Goal: Information Seeking & Learning: Check status

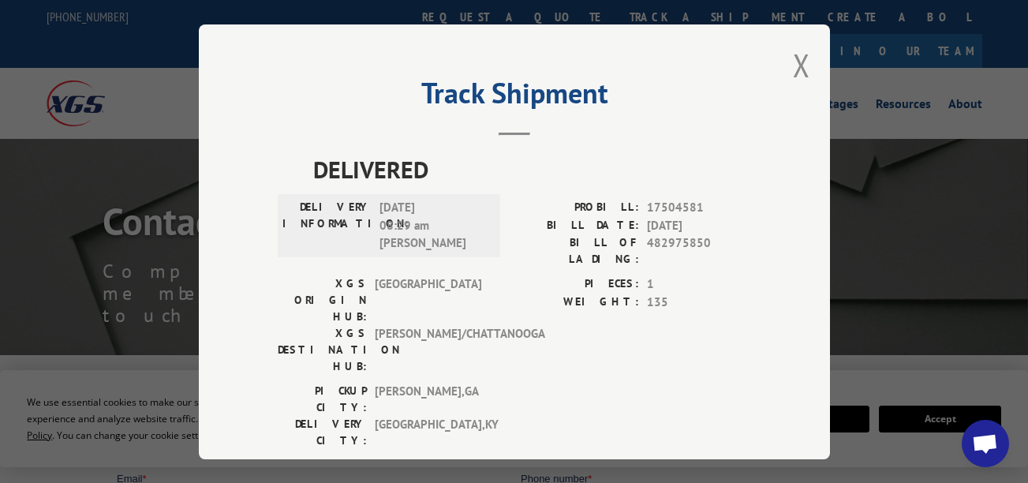
click at [813, 69] on div "Track Shipment DELIVERED DELIVERY INFORMATION: [DATE] 08:29 am [PERSON_NAME] PR…" at bounding box center [514, 241] width 631 height 435
click at [793, 73] on button "Close modal" at bounding box center [801, 65] width 17 height 42
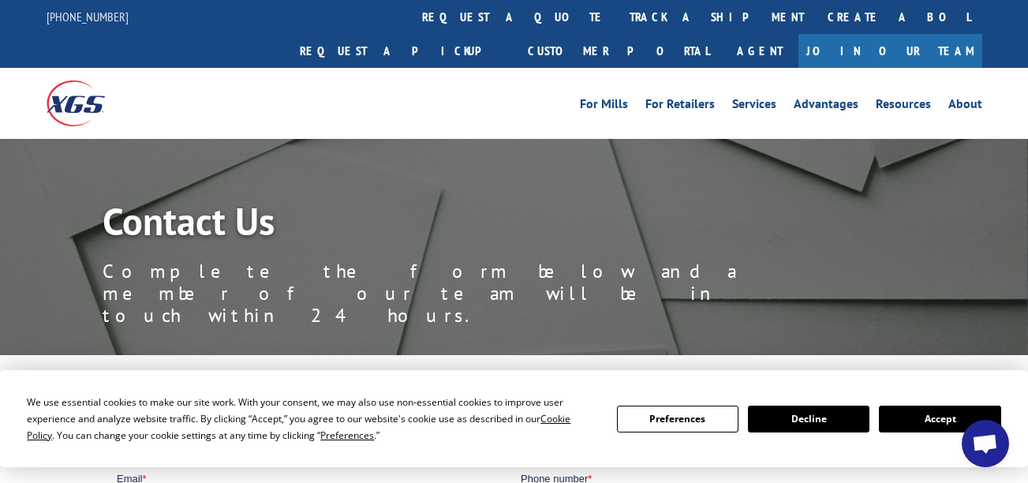
click at [618, 25] on link "track a shipment" at bounding box center [717, 17] width 198 height 34
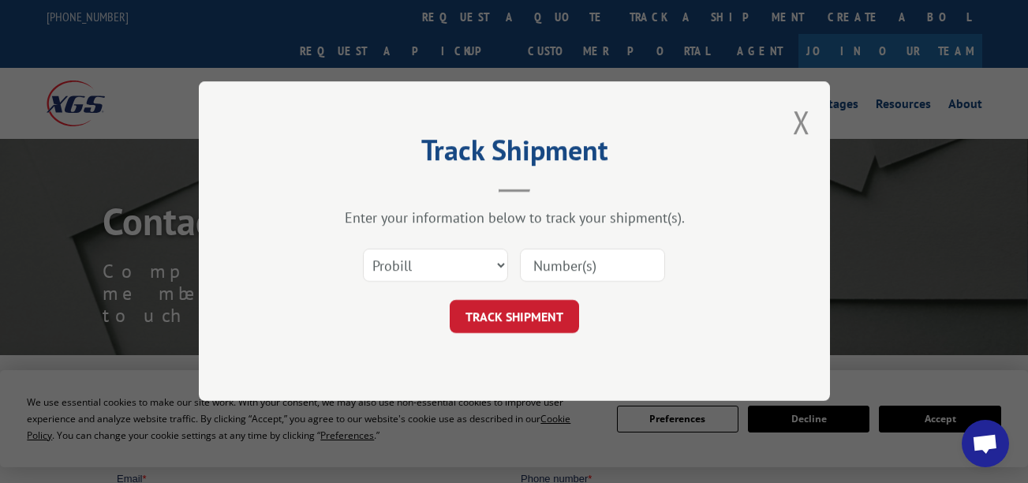
click at [593, 269] on input at bounding box center [592, 265] width 145 height 33
paste input "17638875"
type input "17638875"
click at [537, 315] on button "TRACK SHIPMENT" at bounding box center [514, 317] width 129 height 33
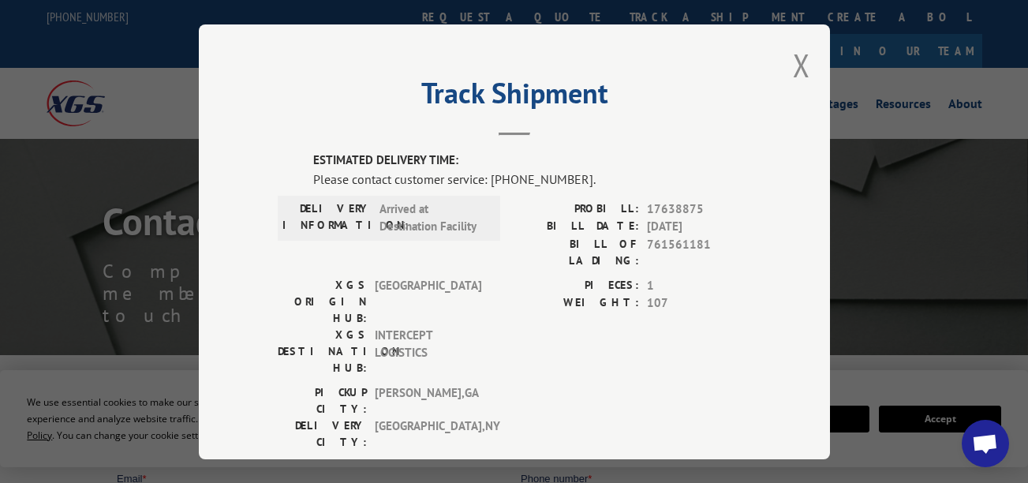
drag, startPoint x: 416, startPoint y: 133, endPoint x: 402, endPoint y: 151, distance: 23.0
click at [416, 133] on header "Track Shipment" at bounding box center [514, 109] width 473 height 54
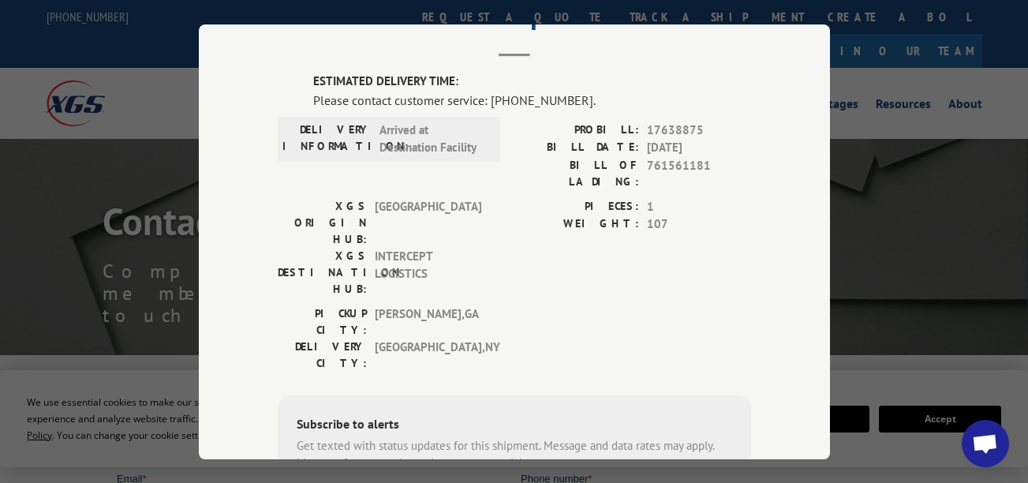
click at [734, 197] on span "1" at bounding box center [699, 206] width 104 height 18
click at [659, 168] on span "761561181" at bounding box center [699, 172] width 104 height 33
drag, startPoint x: 659, startPoint y: 168, endPoint x: 646, endPoint y: 147, distance: 24.8
click at [647, 148] on span "[DATE]" at bounding box center [699, 148] width 104 height 18
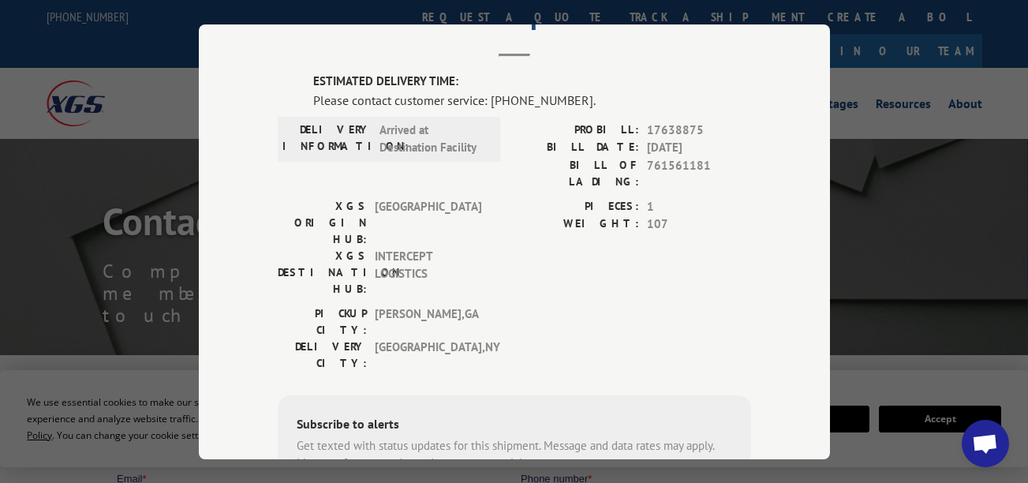
click at [649, 144] on span "[DATE]" at bounding box center [699, 148] width 104 height 18
click at [654, 122] on span "17638875" at bounding box center [699, 130] width 104 height 18
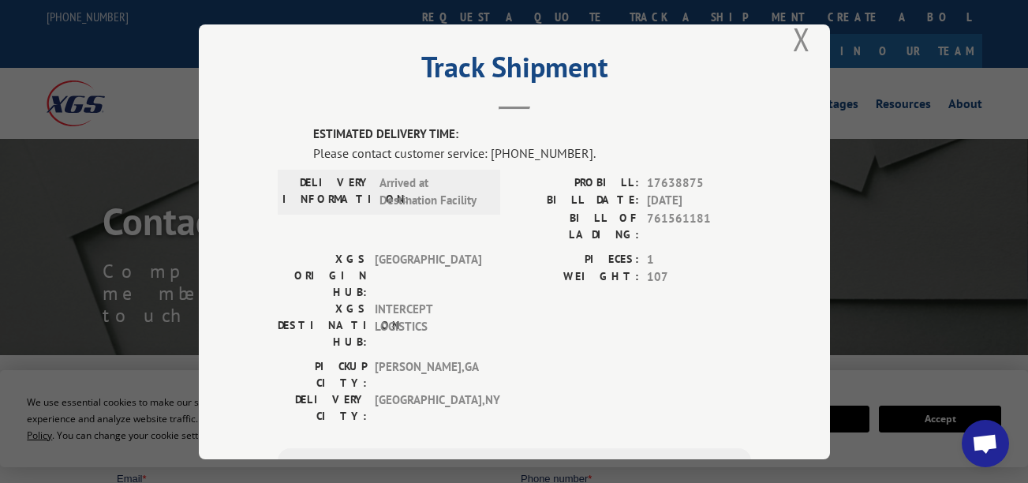
scroll to position [0, 0]
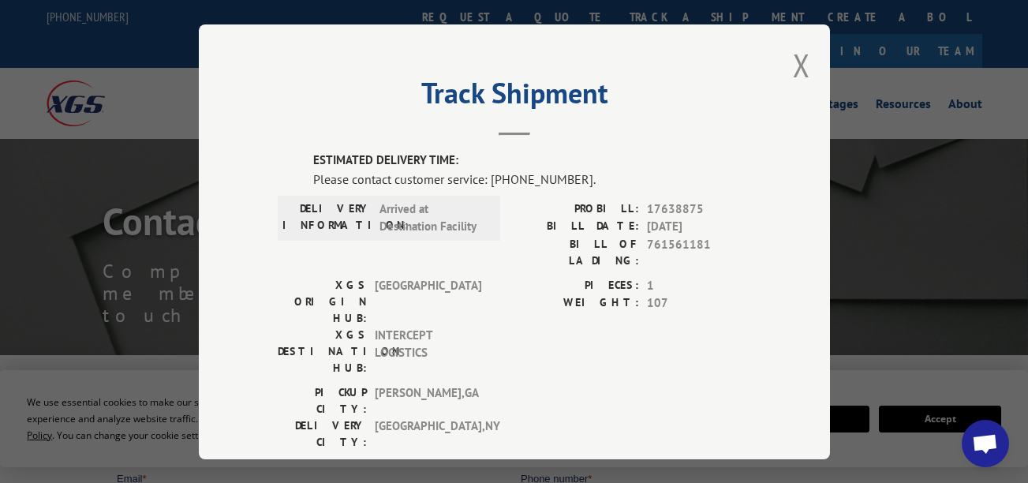
click at [680, 208] on span "17638875" at bounding box center [699, 209] width 104 height 18
click at [679, 208] on span "17638875" at bounding box center [699, 209] width 104 height 18
drag, startPoint x: 679, startPoint y: 208, endPoint x: 638, endPoint y: 199, distance: 42.1
click at [638, 199] on div "ESTIMATED DELIVERY TIME: Please contact customer service: [PHONE_NUMBER]. DELIV…" at bounding box center [514, 419] width 473 height 537
